Goal: Task Accomplishment & Management: Complete application form

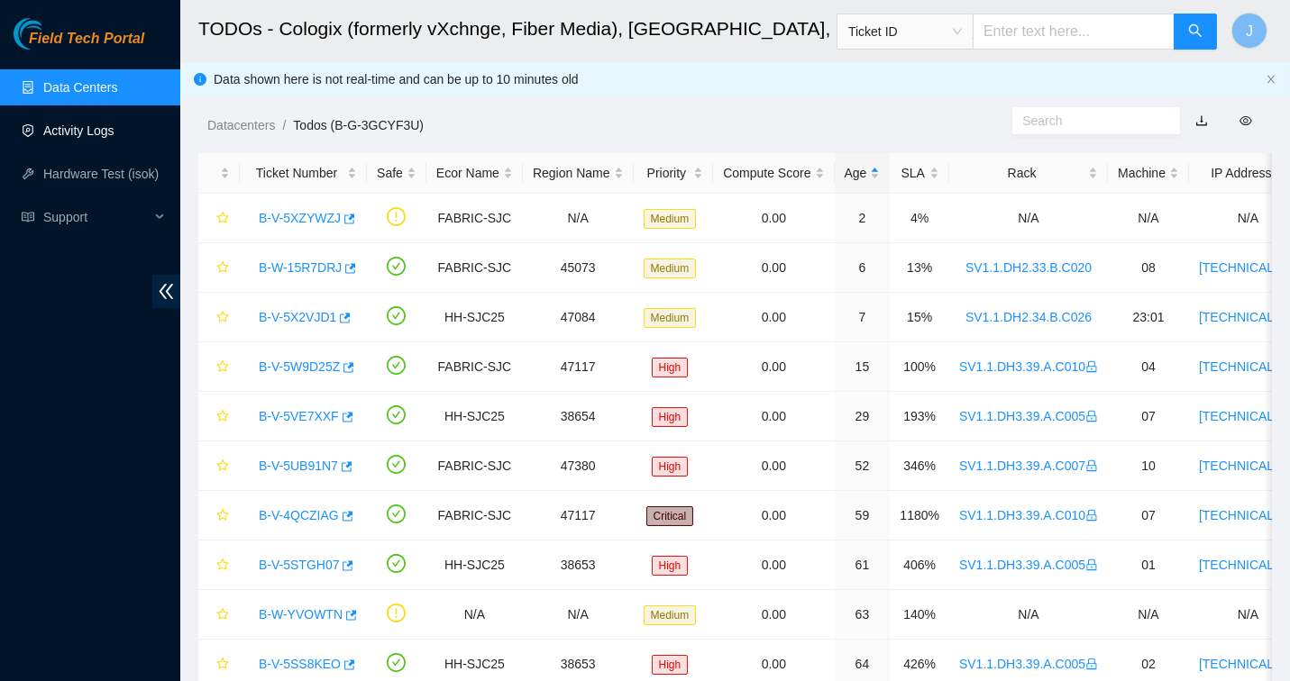
scroll to position [19, 0]
click at [86, 138] on link "Activity Logs" at bounding box center [78, 130] width 71 height 14
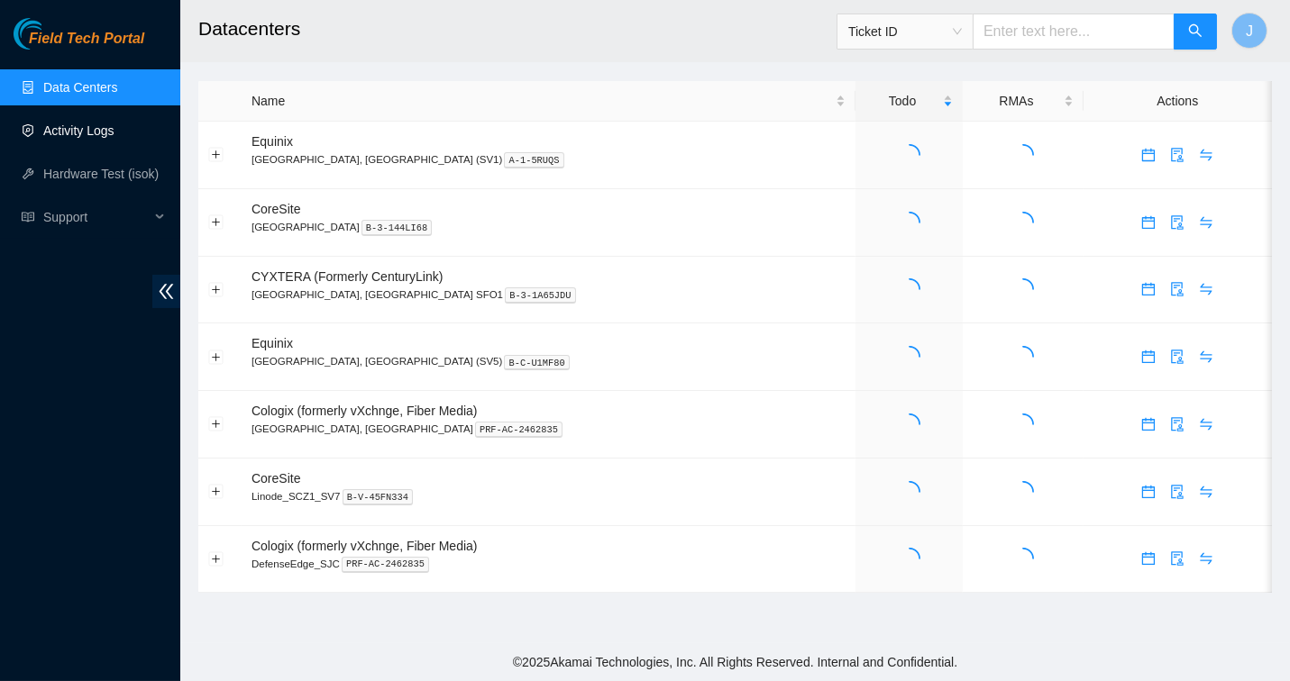
click at [112, 134] on link "Activity Logs" at bounding box center [78, 130] width 71 height 14
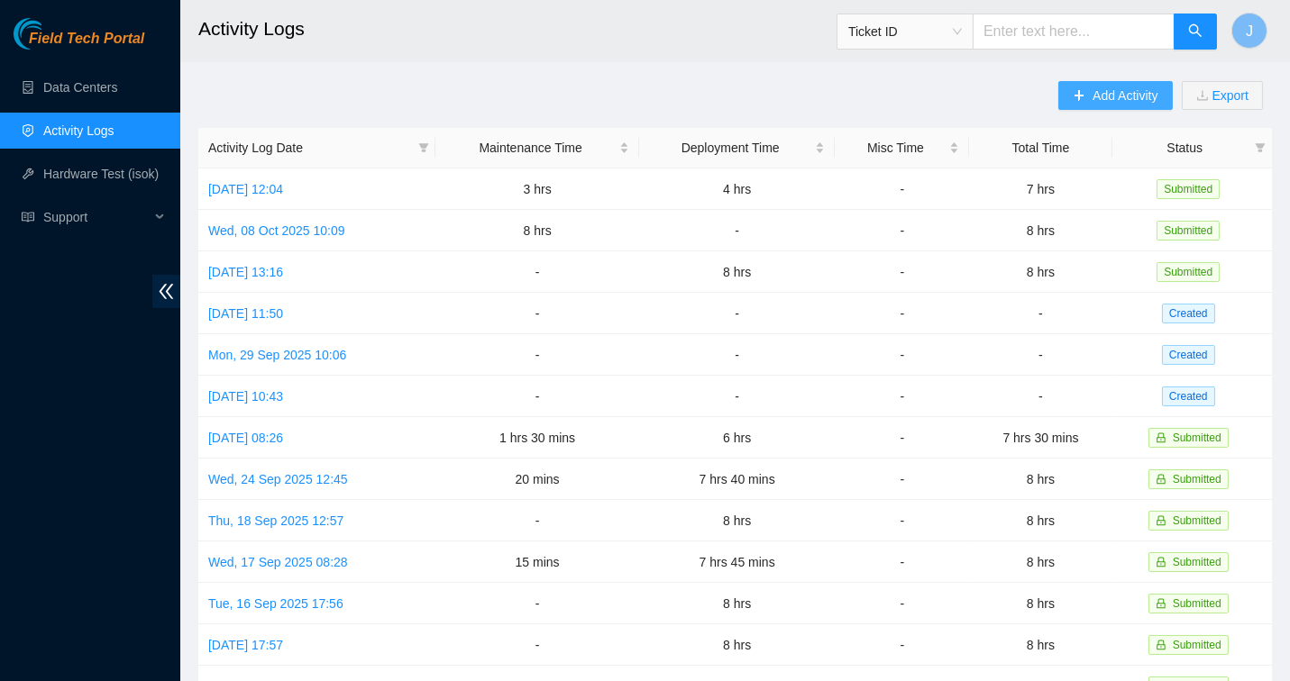
click at [1095, 96] on span "Add Activity" at bounding box center [1124, 96] width 65 height 20
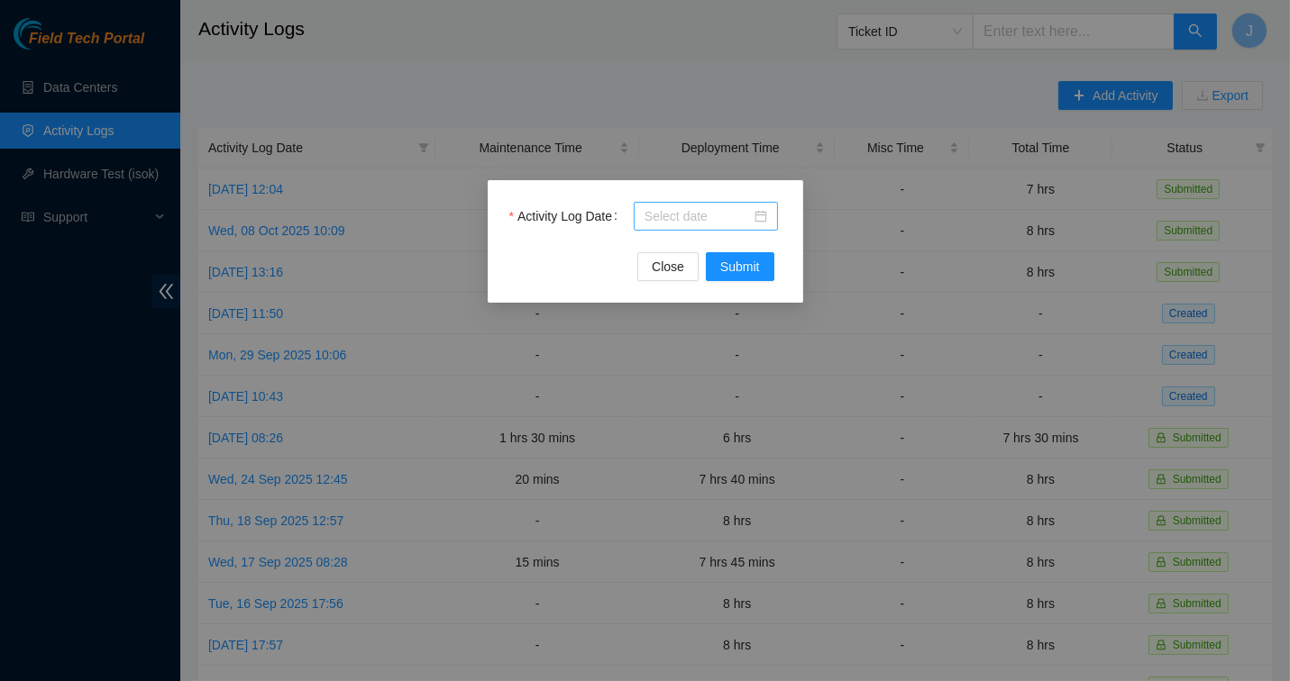
click at [763, 221] on div at bounding box center [705, 216] width 123 height 20
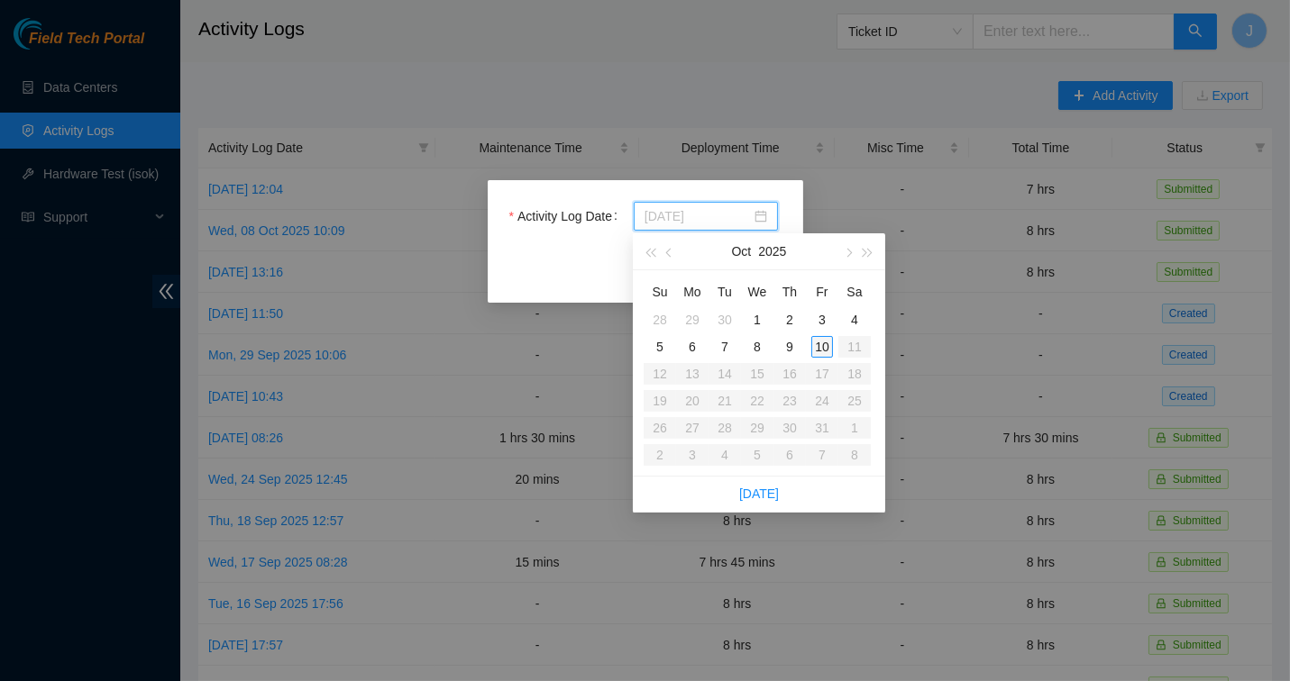
type input "2025-10-10"
click at [824, 346] on div "10" at bounding box center [822, 347] width 22 height 22
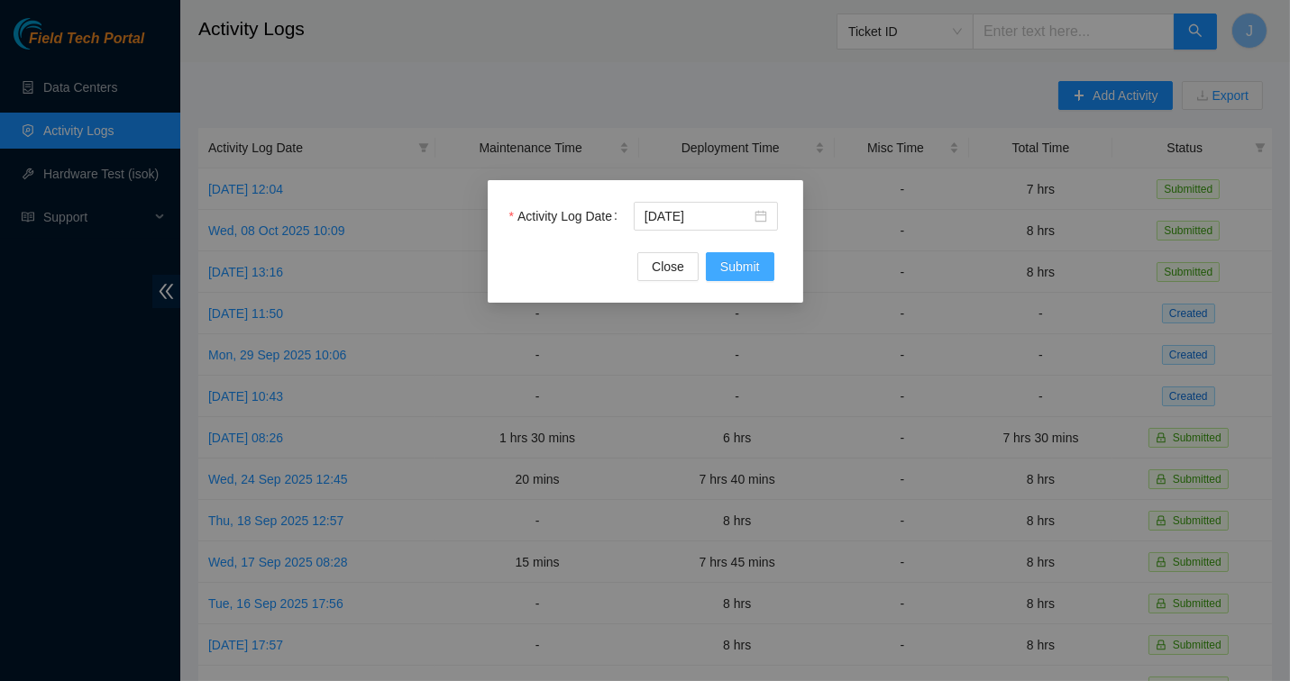
click at [733, 265] on span "Submit" at bounding box center [740, 267] width 40 height 20
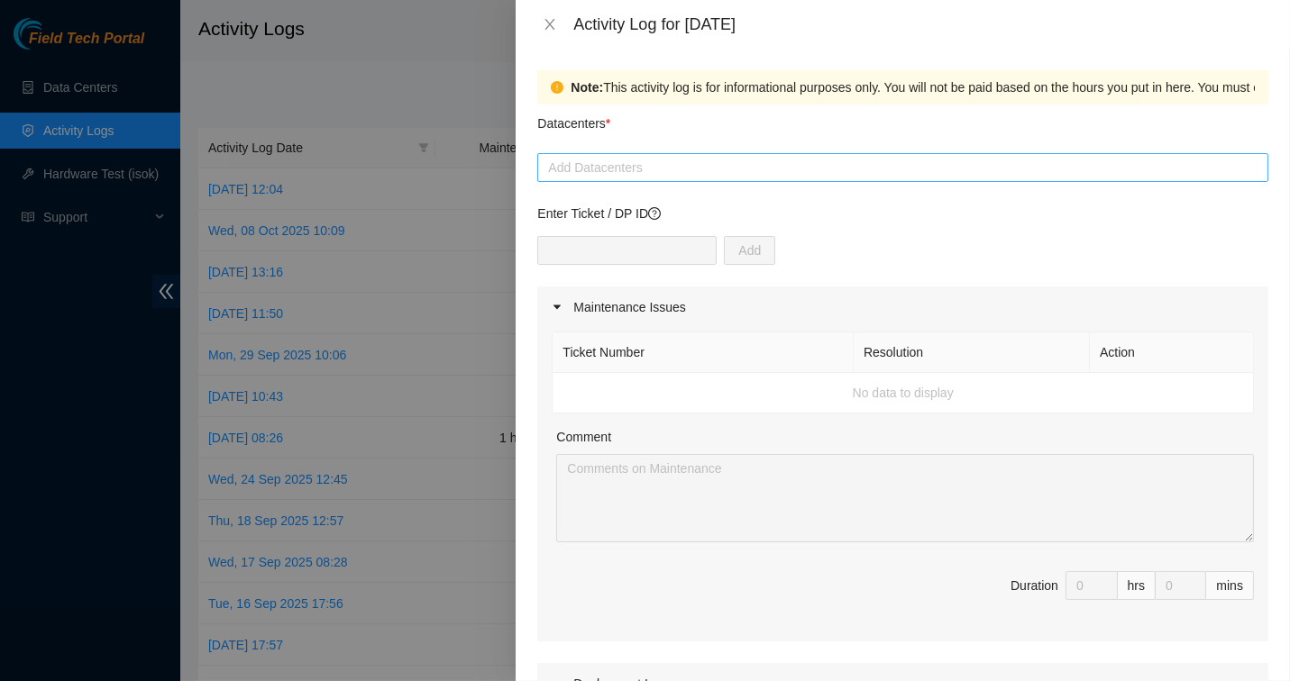
click at [702, 172] on div at bounding box center [903, 168] width 722 height 22
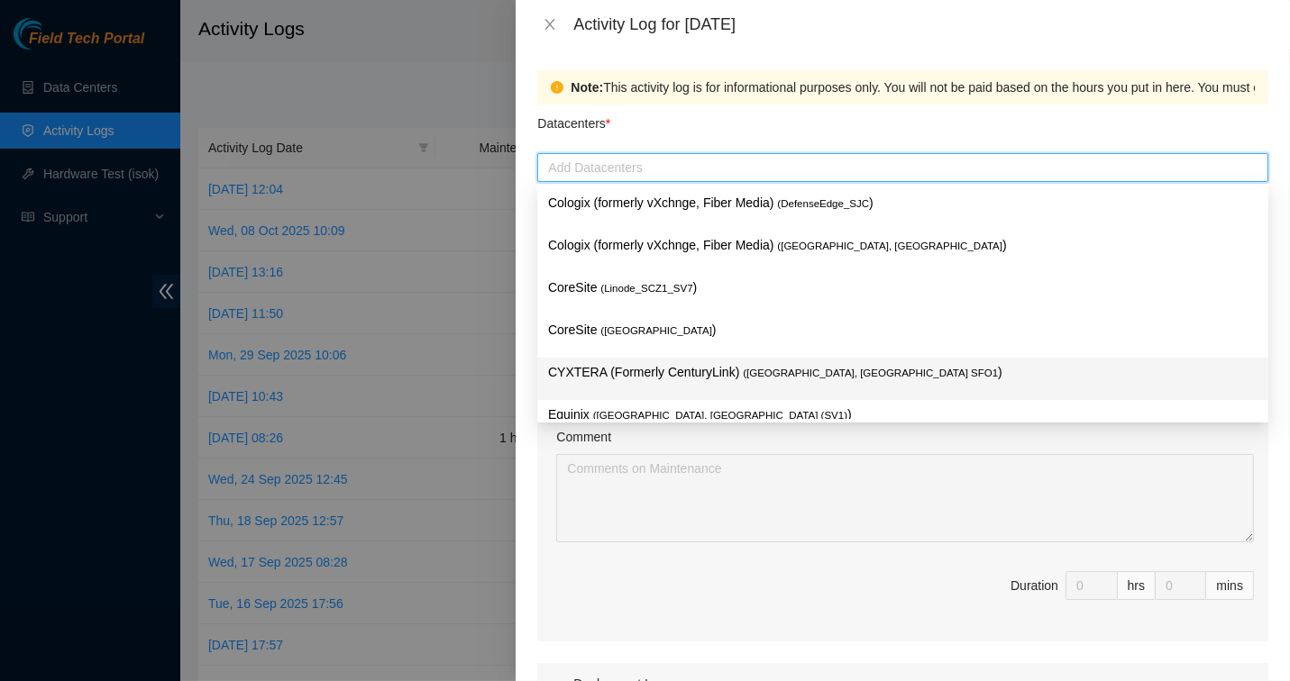
click at [659, 370] on p "CYXTERA (Formerly CenturyLink) ( Santa Clara, CA SFO1 )" at bounding box center [902, 372] width 709 height 21
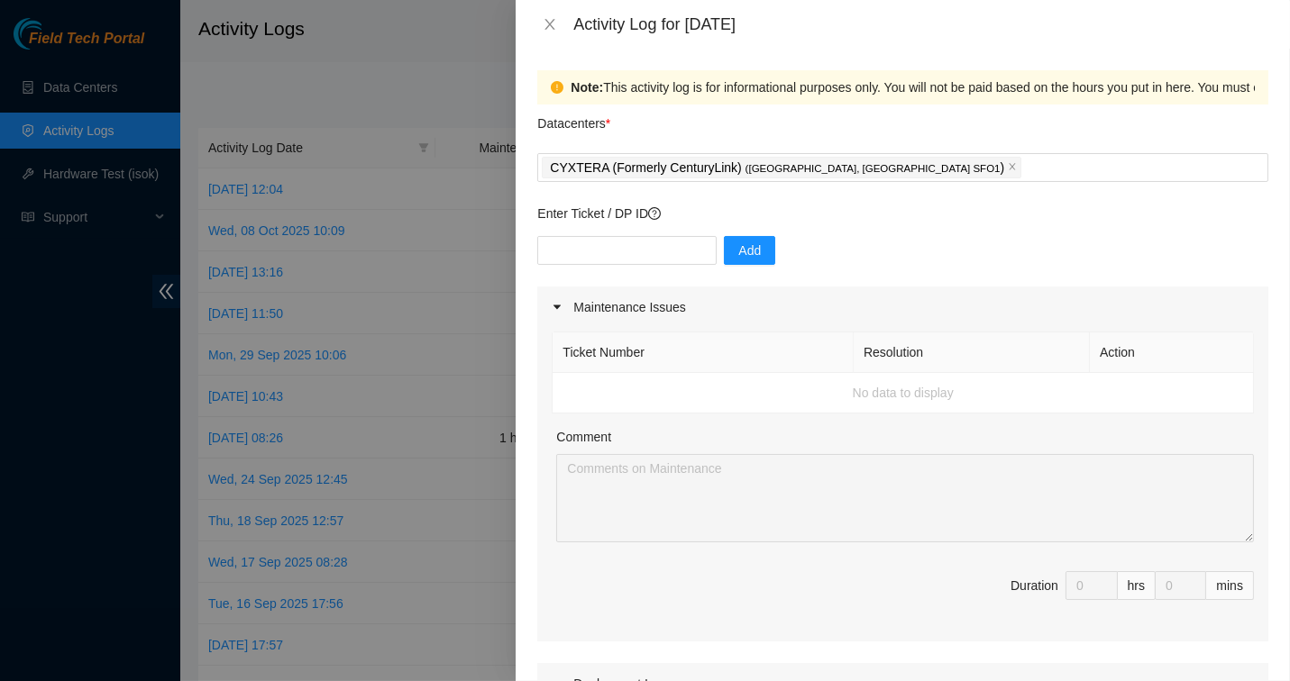
click at [884, 127] on div "Datacenters *" at bounding box center [902, 129] width 731 height 49
click at [650, 264] on div at bounding box center [626, 250] width 179 height 29
type input "dp80782"
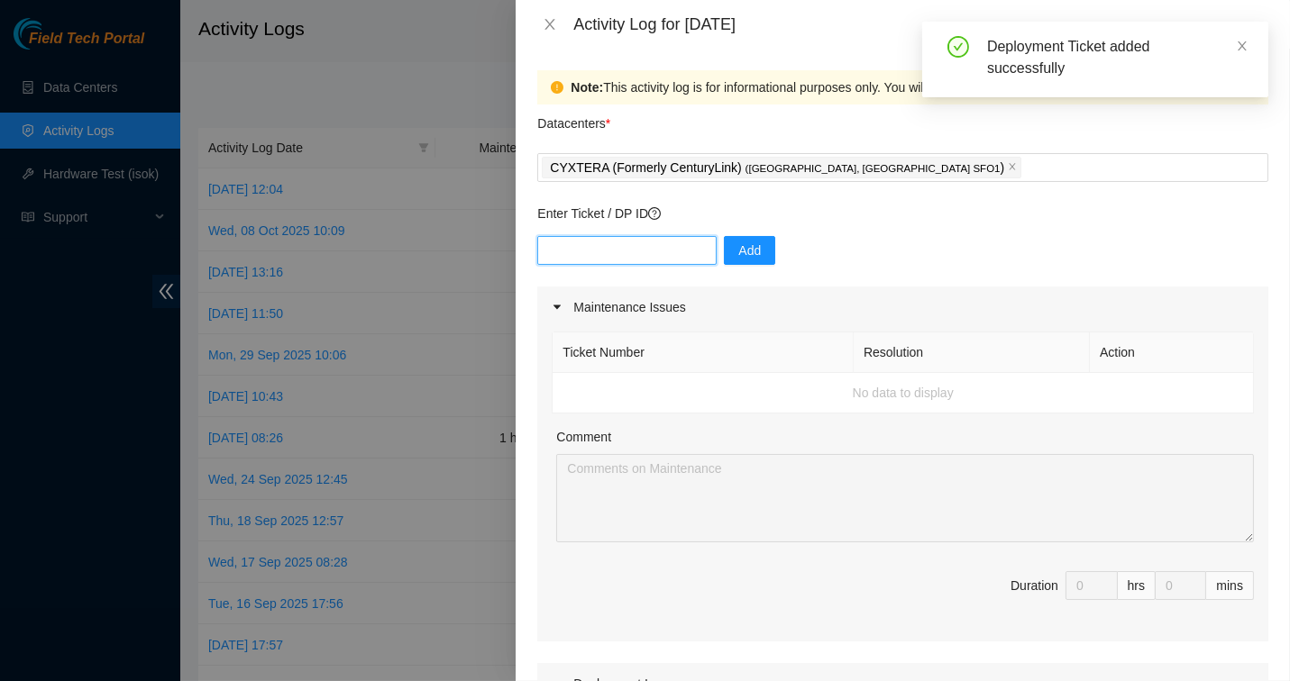
click at [620, 251] on input "text" at bounding box center [626, 250] width 179 height 29
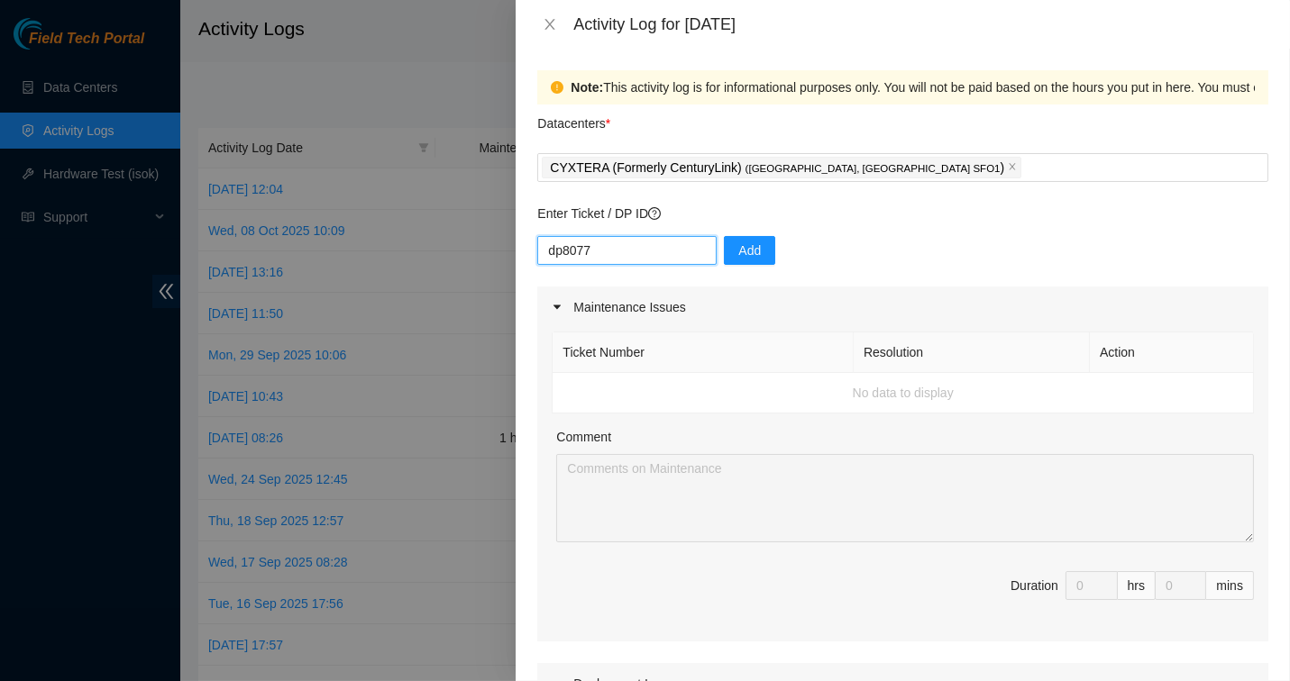
type input "dp80778"
click at [855, 217] on p "Enter Ticket / DP ID" at bounding box center [902, 214] width 731 height 20
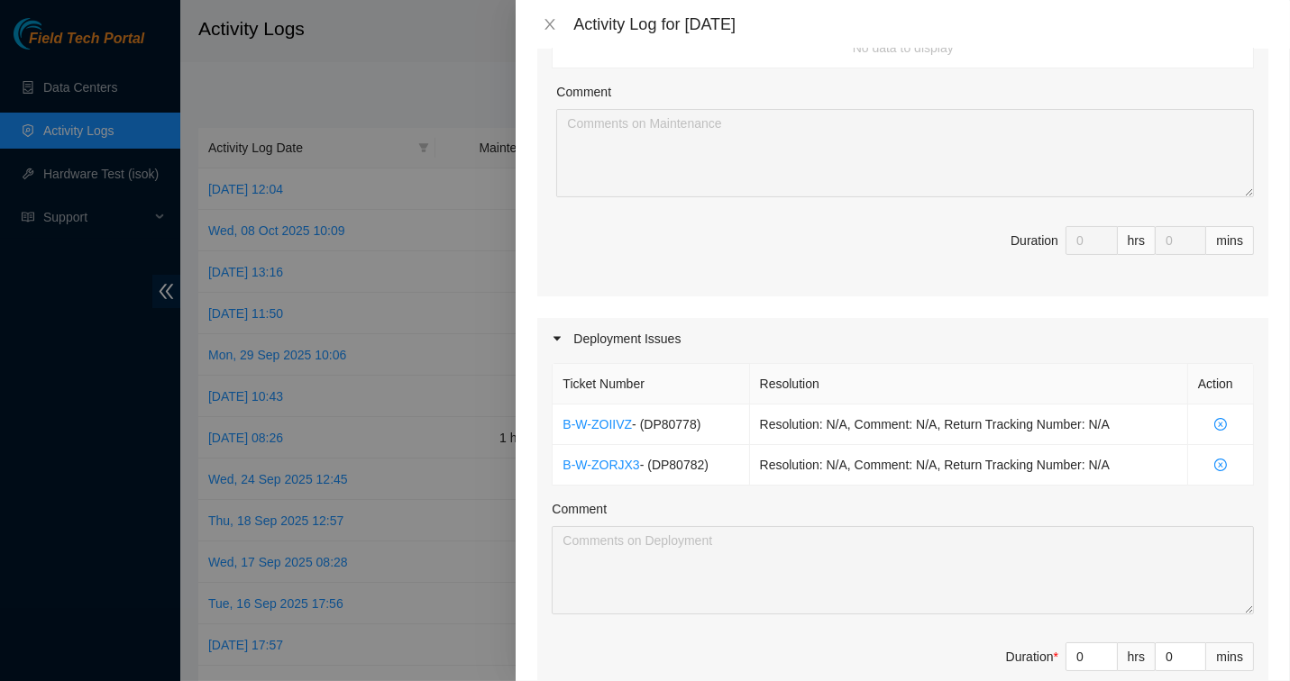
scroll to position [505, 0]
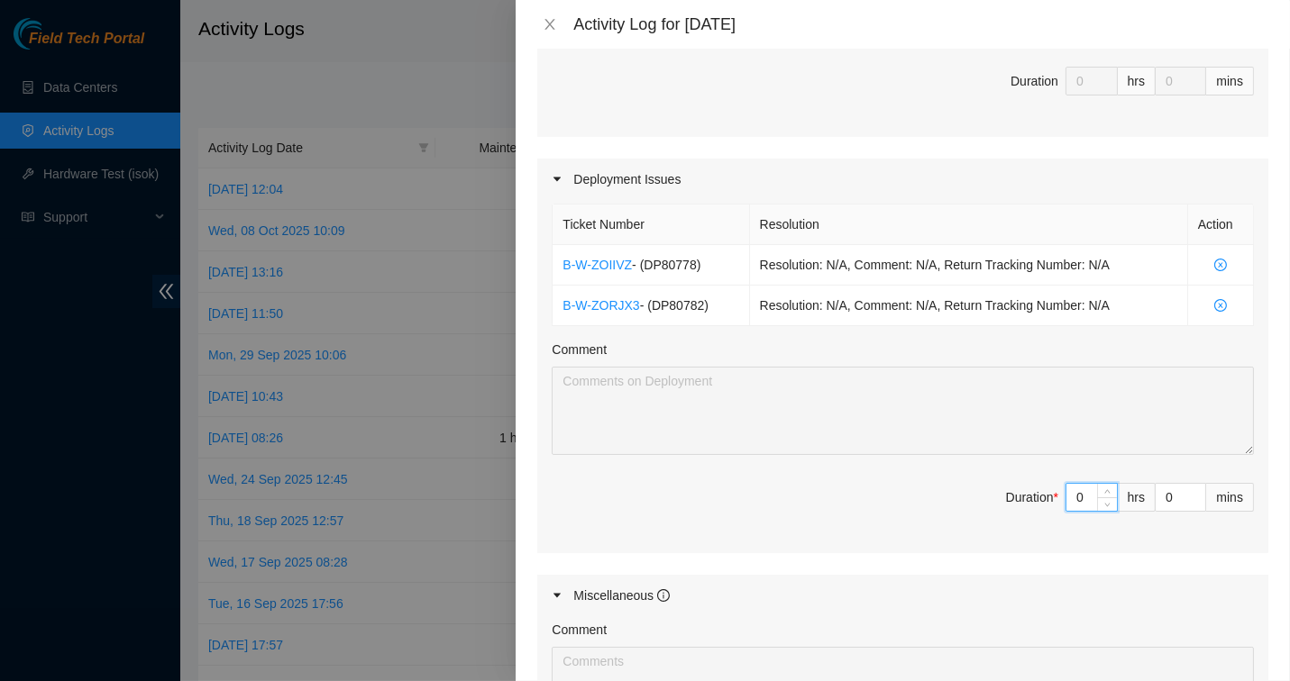
click at [1086, 498] on input "0" at bounding box center [1091, 497] width 50 height 27
type input "6"
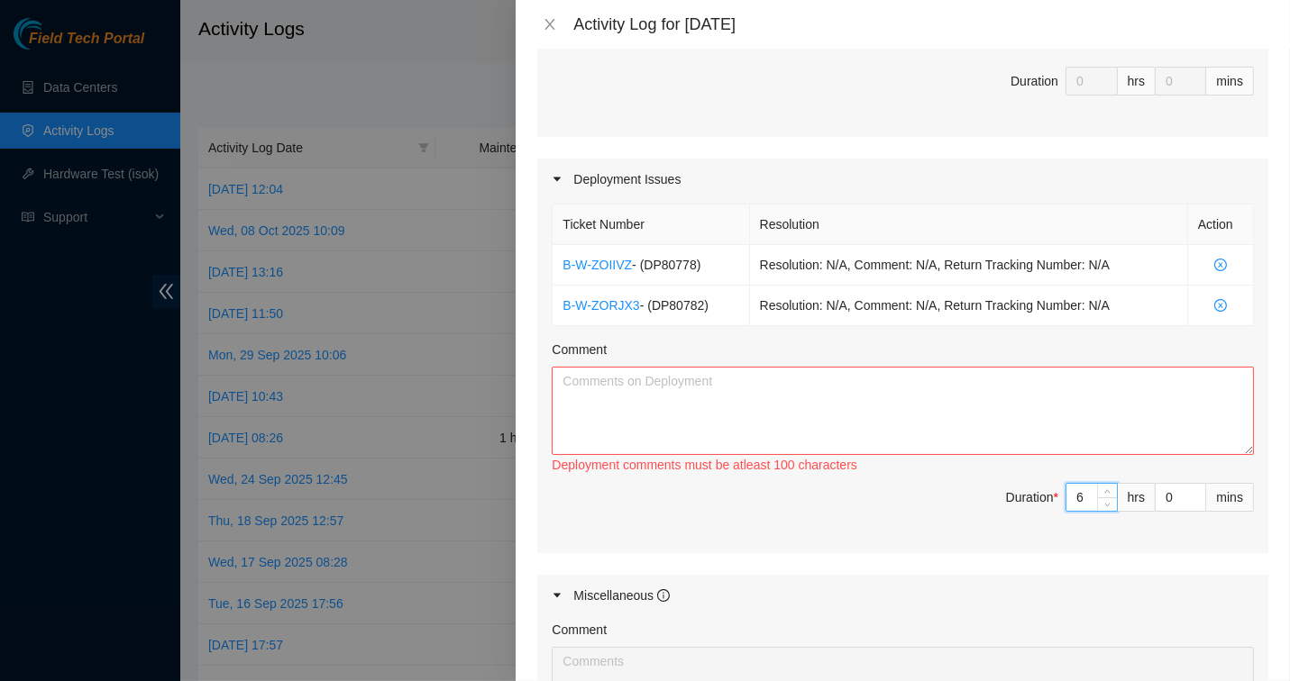
type input "6"
click at [753, 383] on textarea "Comment" at bounding box center [903, 411] width 702 height 88
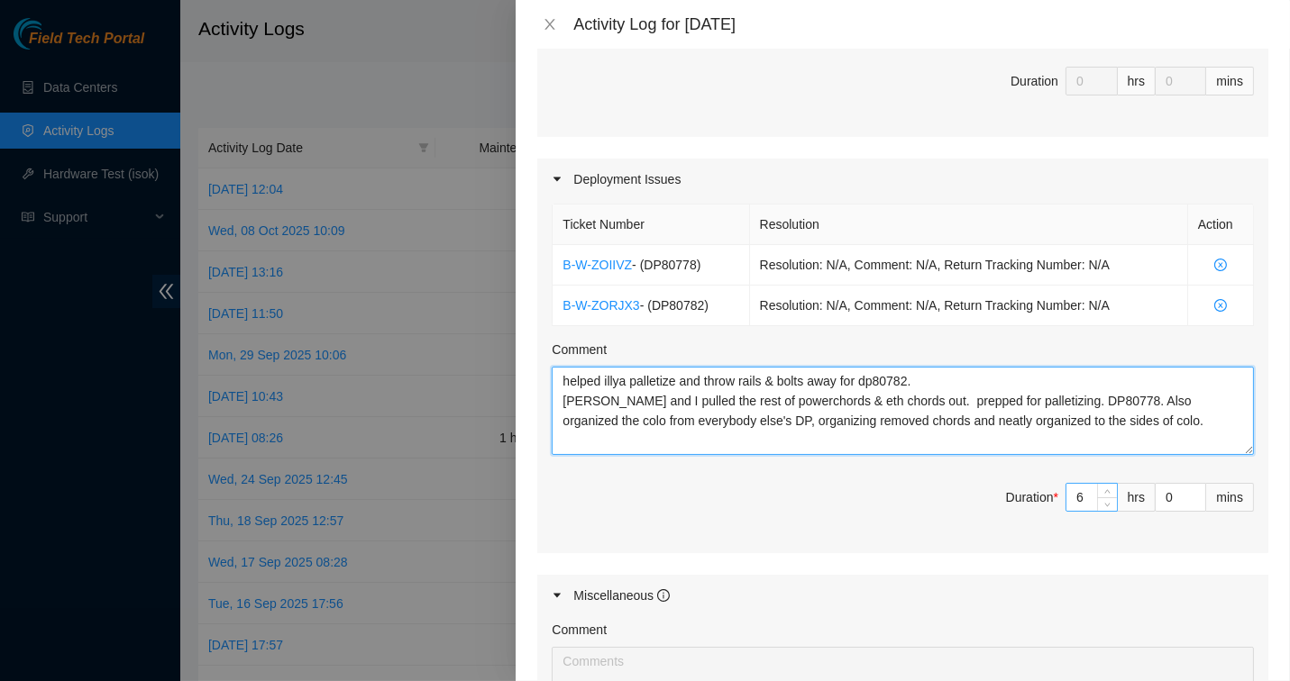
type textarea "helped illya palletize and throw rails & bolts away for dp80782. Ackerman and I…"
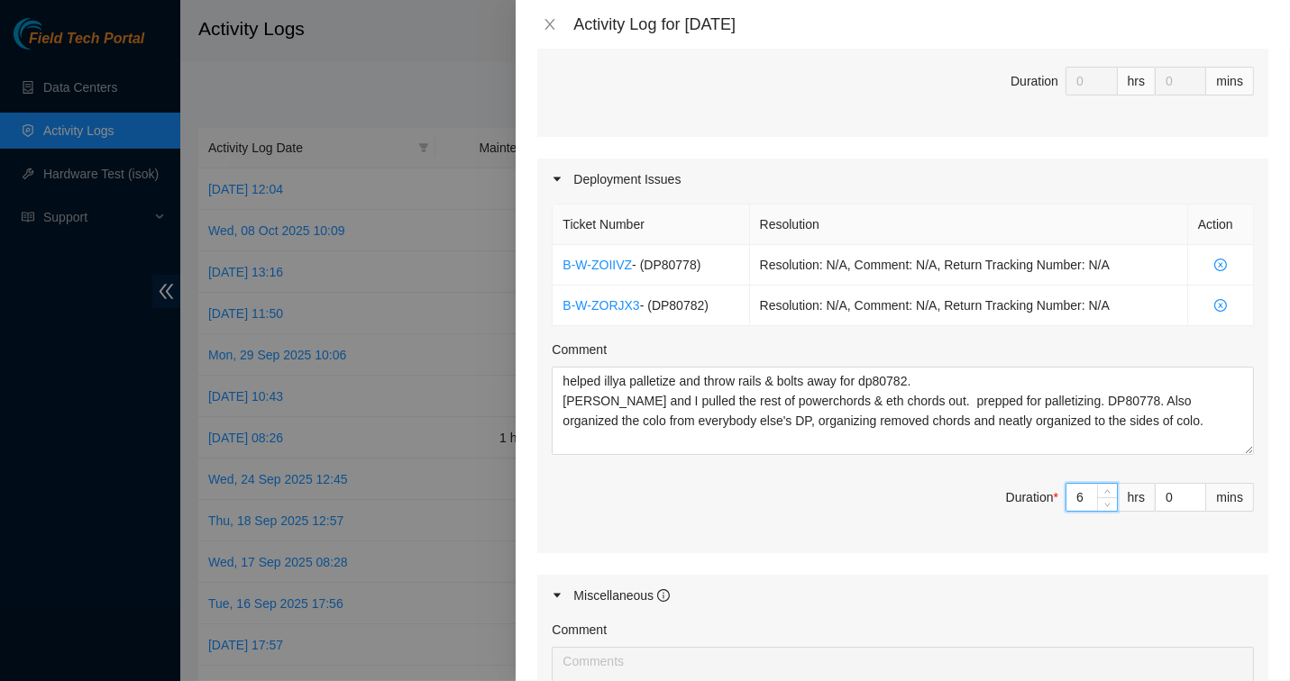
click at [1083, 491] on input "6" at bounding box center [1091, 497] width 50 height 27
type input "0"
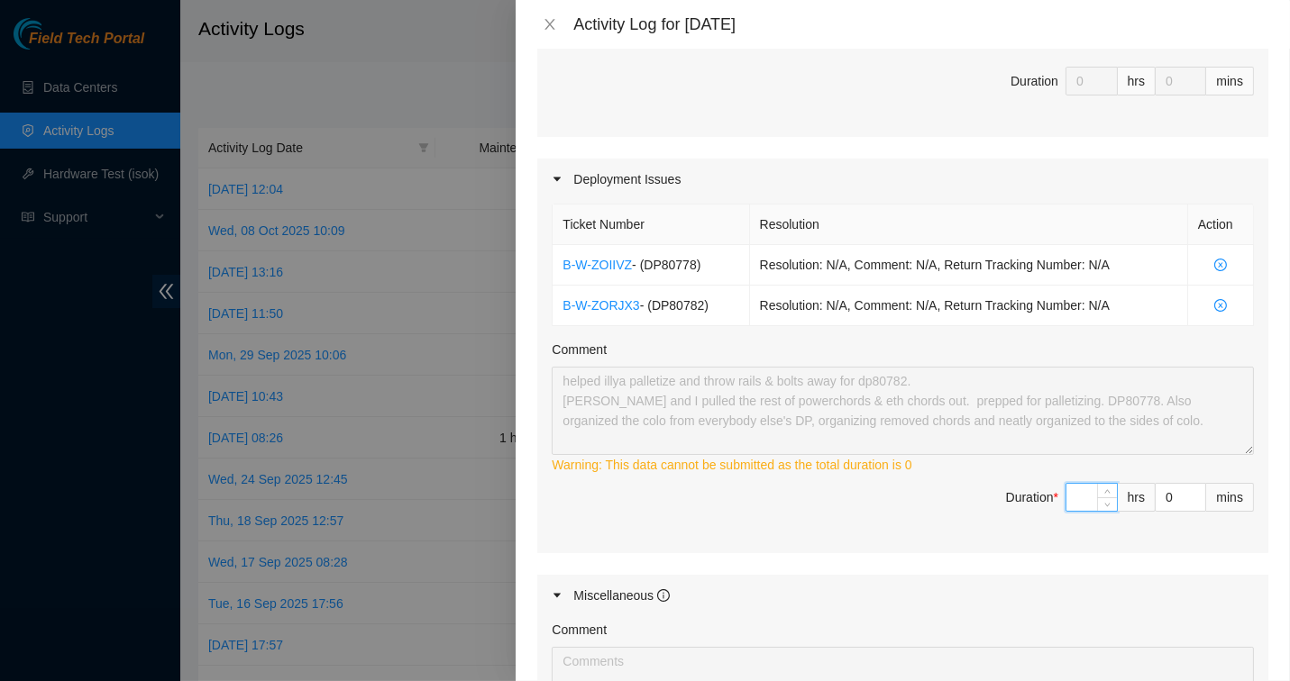
type input "8"
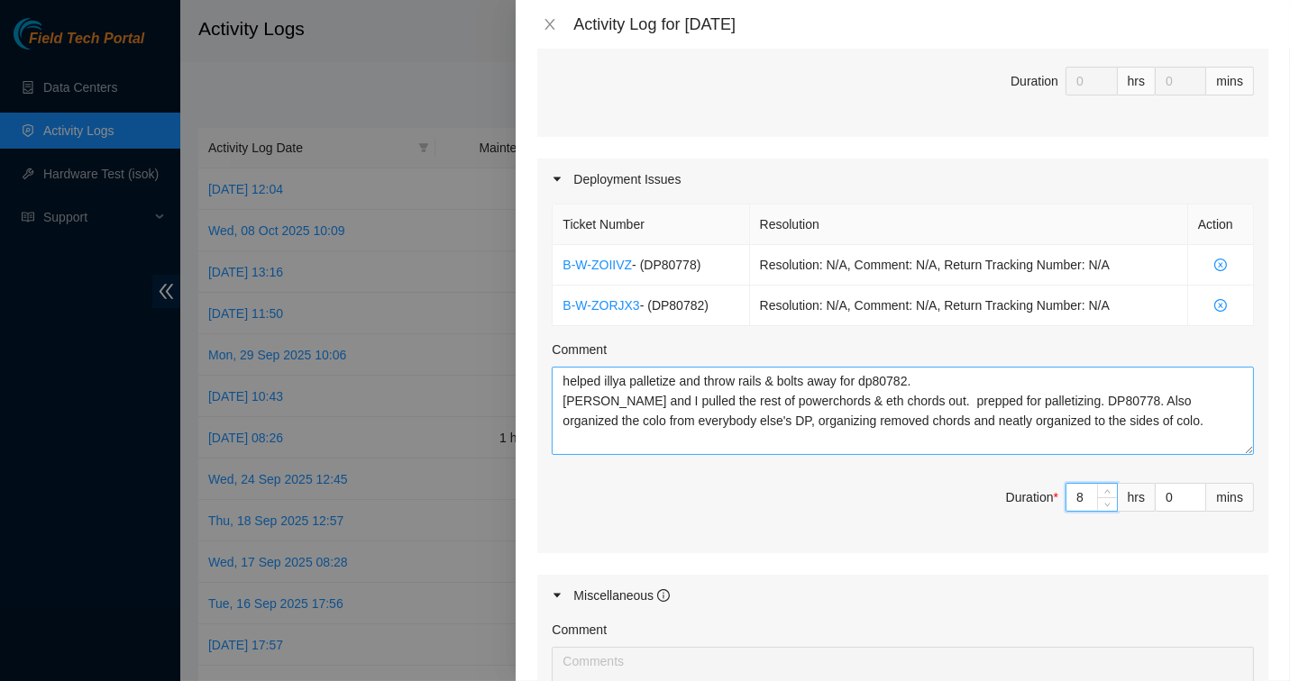
type input "8"
click at [872, 425] on textarea "helped illya palletize and throw rails & bolts away for dp80782. Ackerman and I…" at bounding box center [903, 411] width 702 height 88
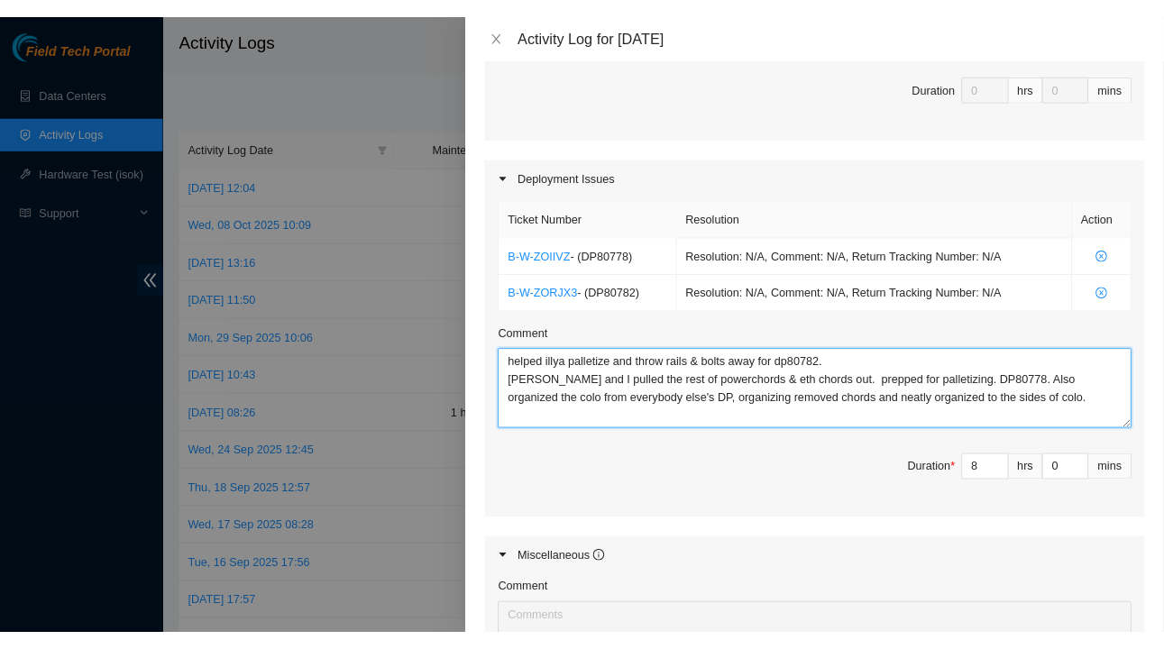
scroll to position [841, 0]
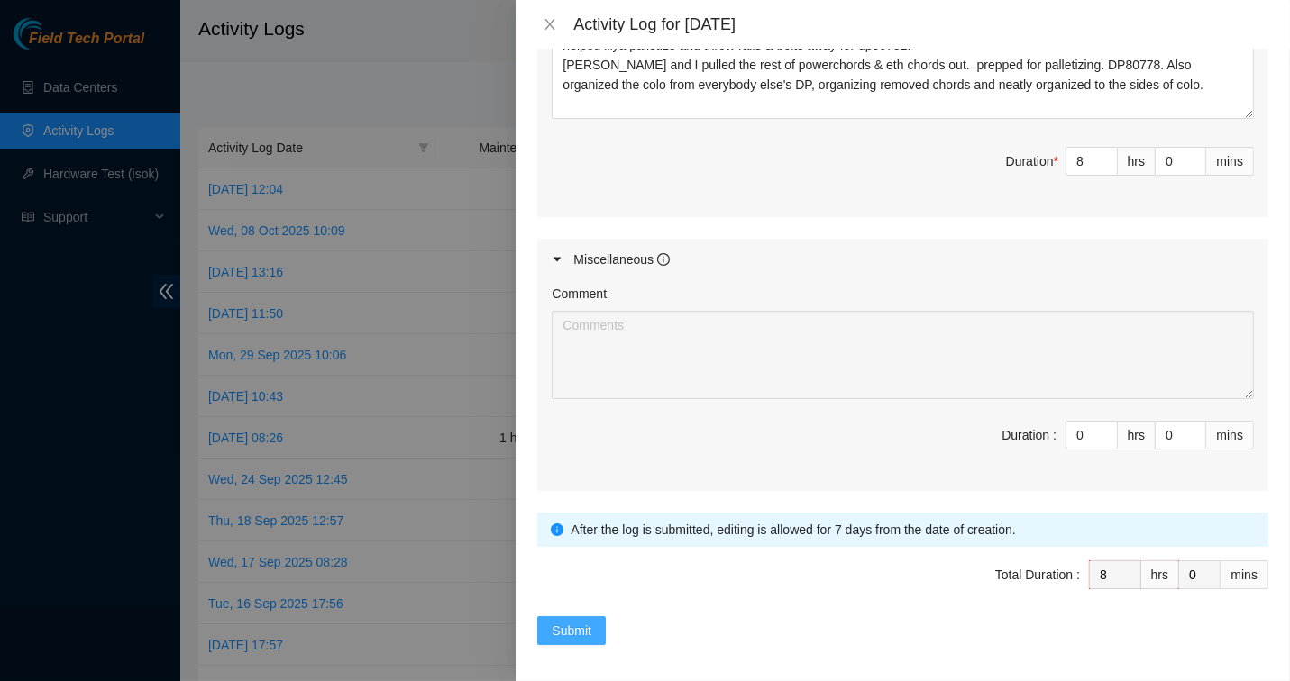
click at [585, 626] on span "Submit" at bounding box center [572, 631] width 40 height 20
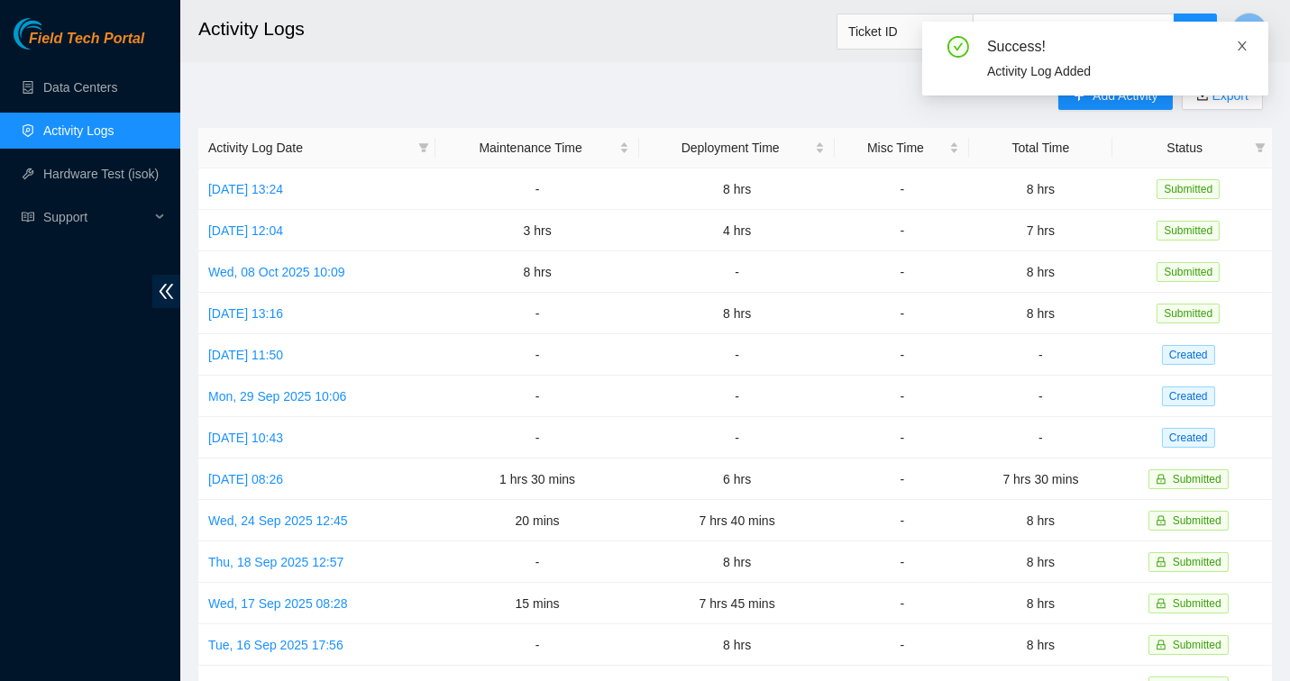
click at [1241, 50] on icon "close" at bounding box center [1242, 46] width 13 height 13
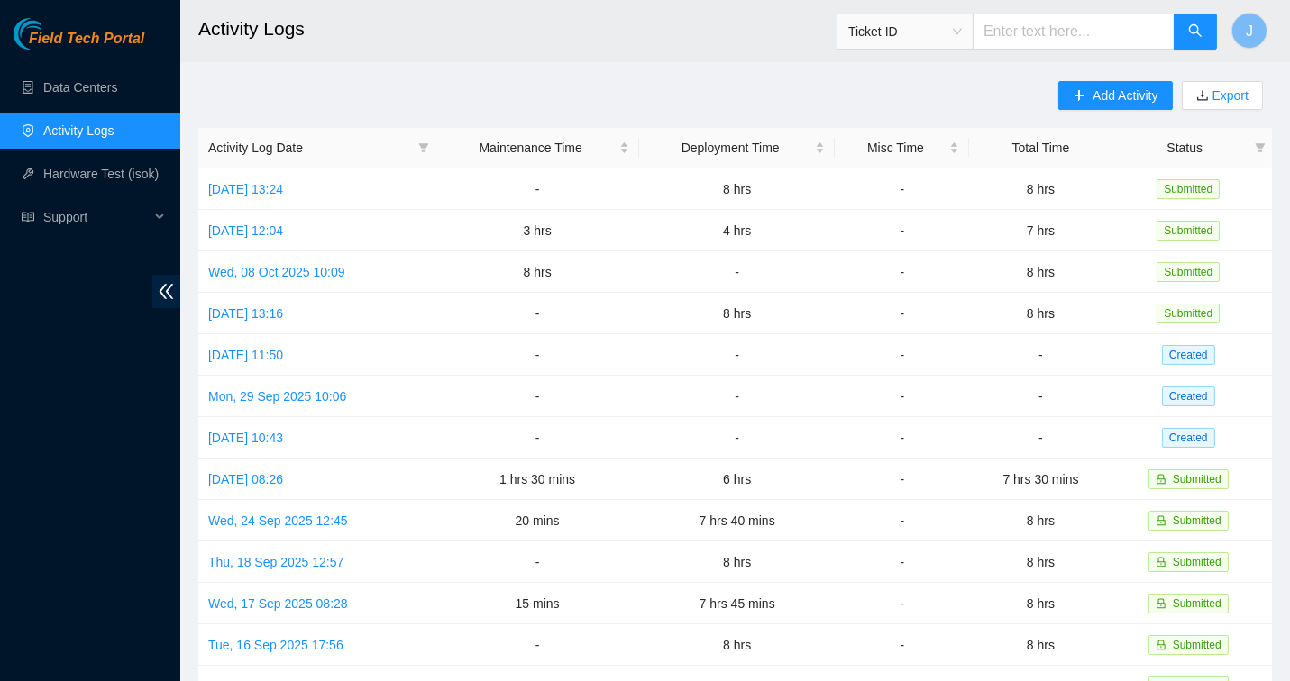
click at [685, 54] on h2 "Activity Logs" at bounding box center [637, 29] width 878 height 58
